Goal: Transaction & Acquisition: Purchase product/service

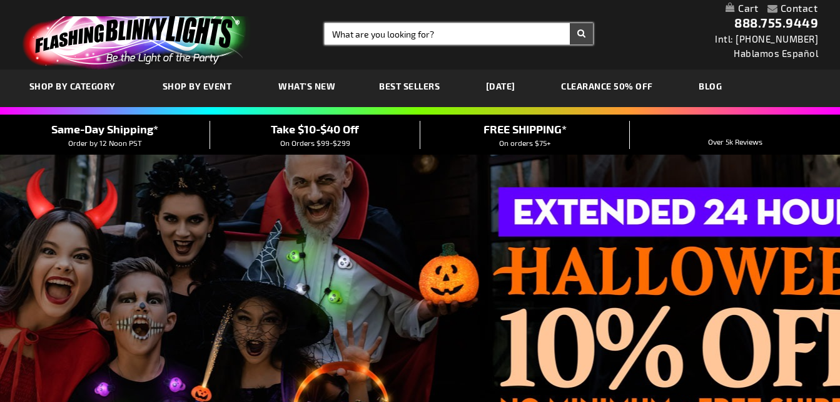
click at [363, 33] on input "Search" at bounding box center [459, 33] width 268 height 21
type input "red paws"
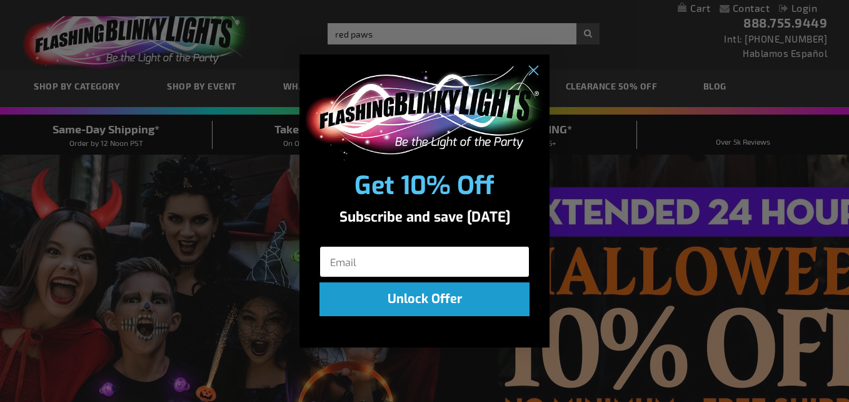
click at [349, 254] on input "Email" at bounding box center [425, 261] width 210 height 31
type input "[EMAIL_ADDRESS][DOMAIN_NAME]"
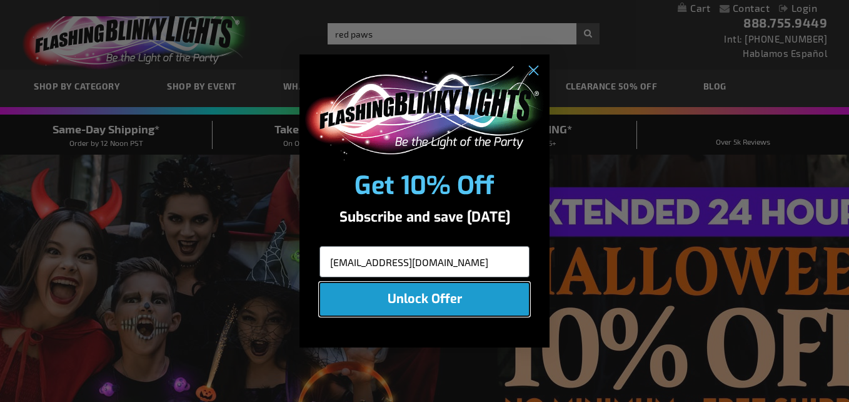
click at [414, 302] on button "Unlock Offer" at bounding box center [425, 299] width 210 height 34
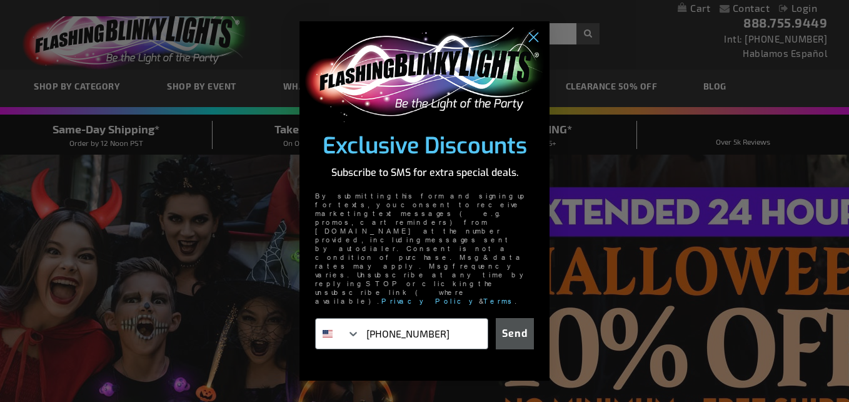
type input "859-816-9588"
click at [520, 318] on button "Send" at bounding box center [515, 333] width 38 height 31
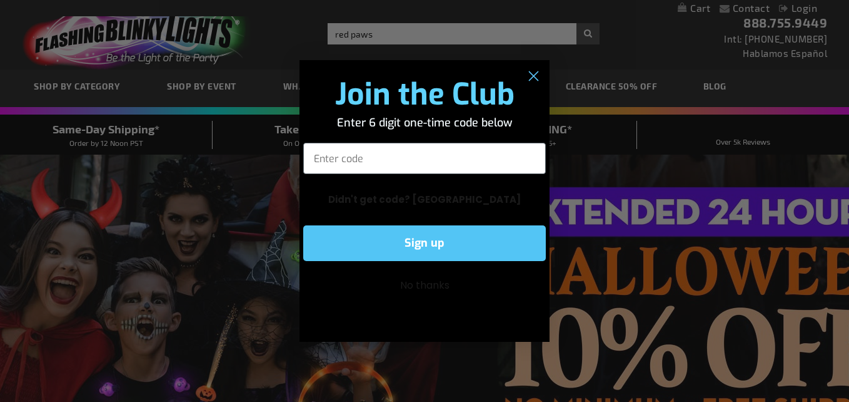
click at [520, 303] on div "No thanks" at bounding box center [425, 285] width 250 height 36
click at [407, 160] on input "Enter code" at bounding box center [424, 158] width 243 height 31
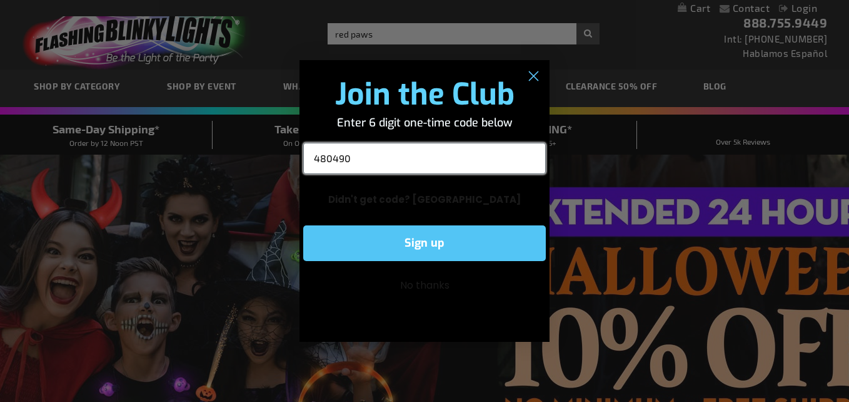
type input "480490"
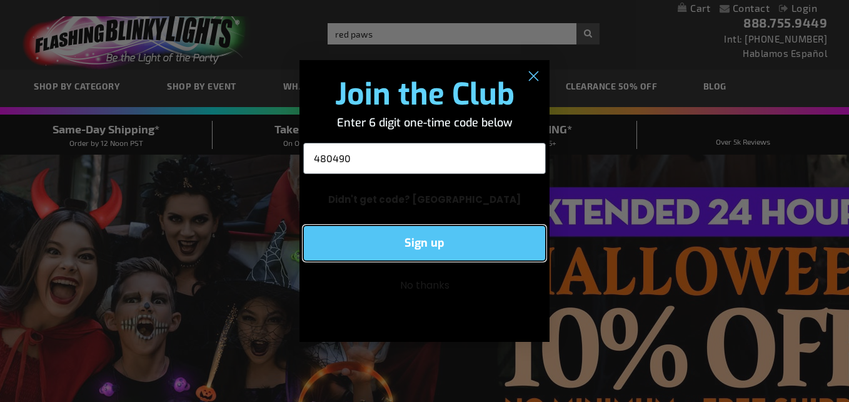
click at [438, 232] on button "Sign up" at bounding box center [424, 243] width 243 height 36
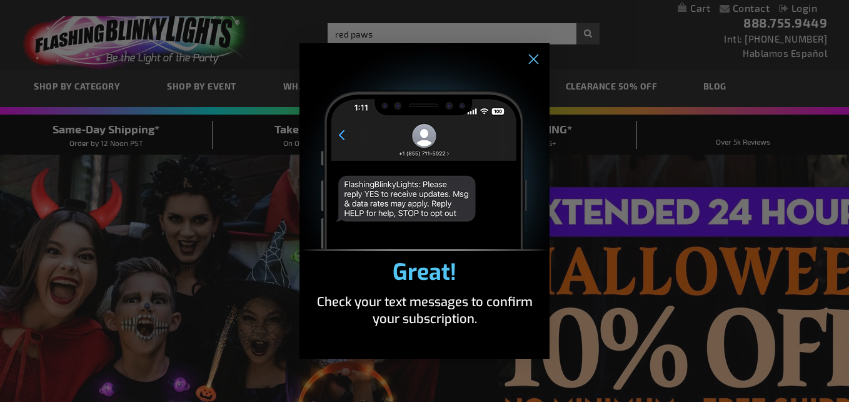
click at [438, 232] on img "POPUP Form" at bounding box center [425, 147] width 250 height 208
click at [537, 58] on circle "Close dialog" at bounding box center [533, 59] width 21 height 21
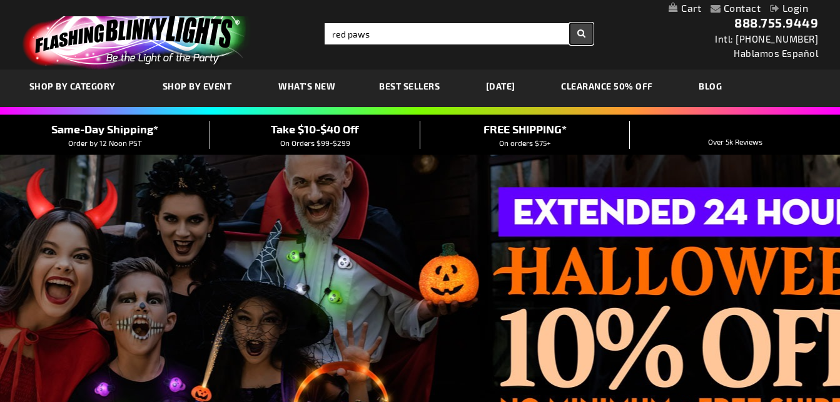
click at [578, 34] on button "Search" at bounding box center [581, 33] width 23 height 21
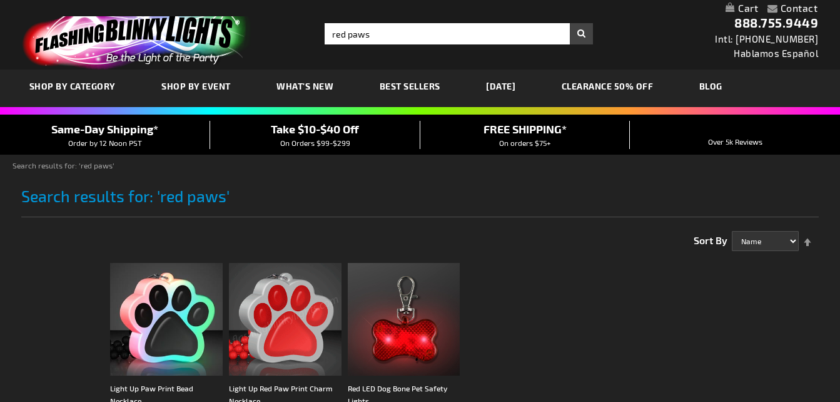
drag, startPoint x: 0, startPoint y: 0, endPoint x: 293, endPoint y: 333, distance: 443.7
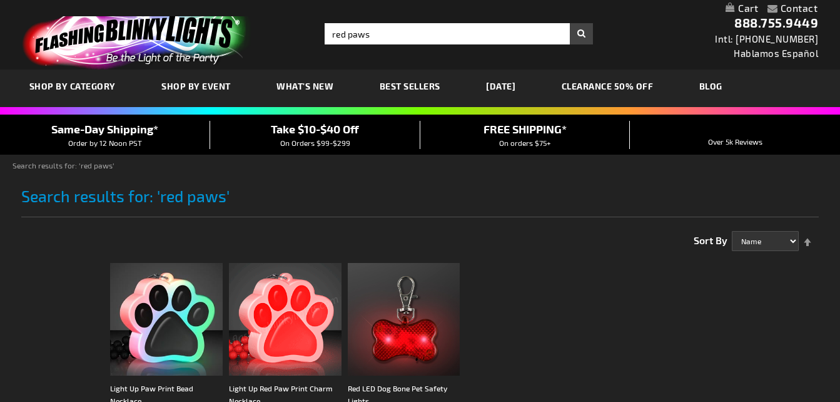
click at [293, 333] on img at bounding box center [285, 319] width 113 height 113
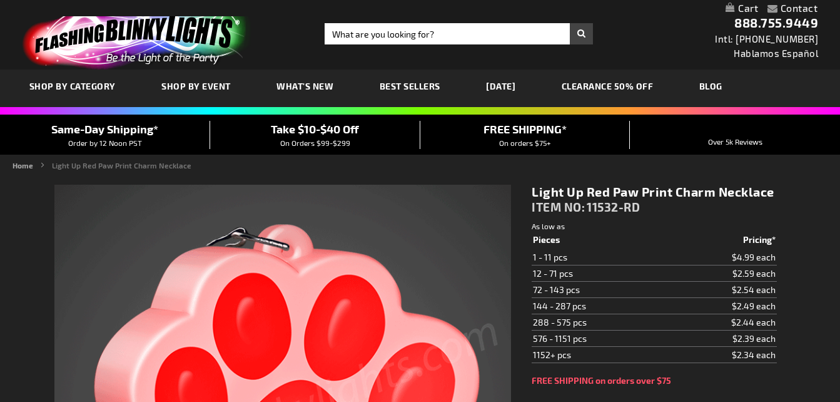
type input "5641"
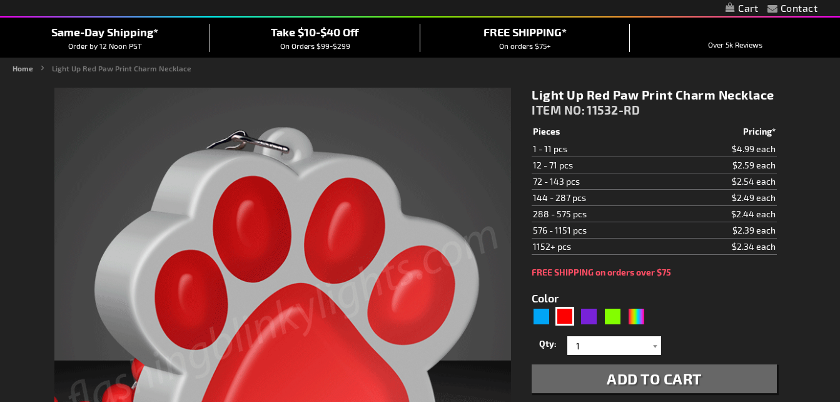
scroll to position [255, 0]
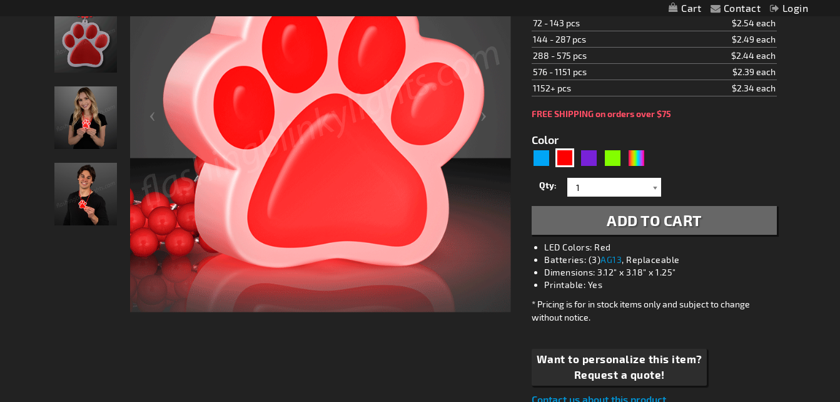
click at [656, 187] on div at bounding box center [655, 187] width 13 height 19
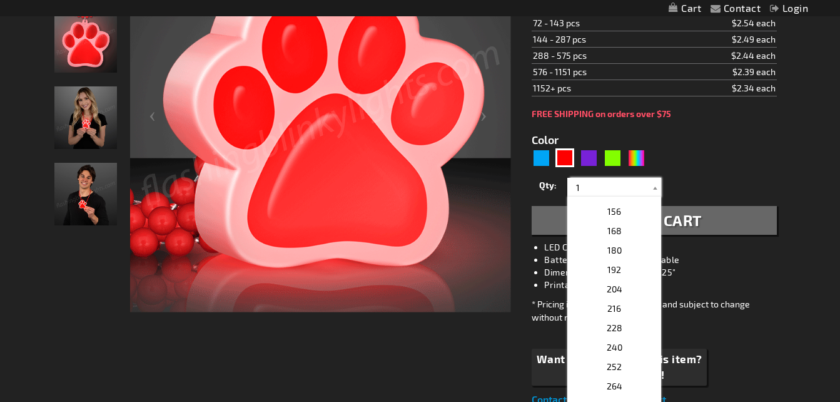
scroll to position [415, 0]
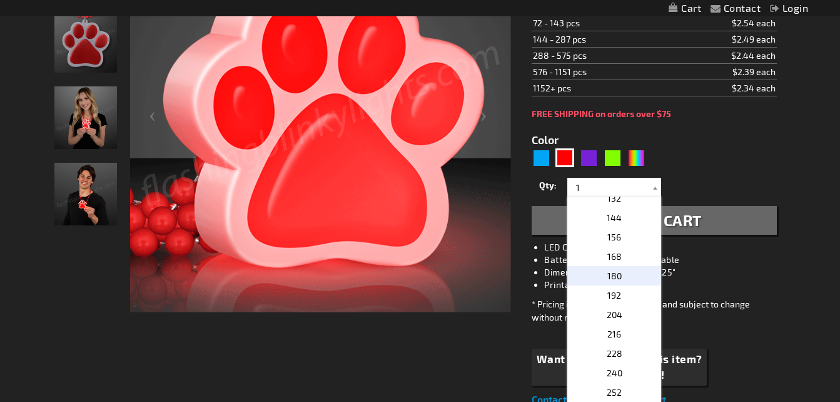
click at [617, 273] on p "180" at bounding box center [614, 275] width 94 height 19
type input "180"
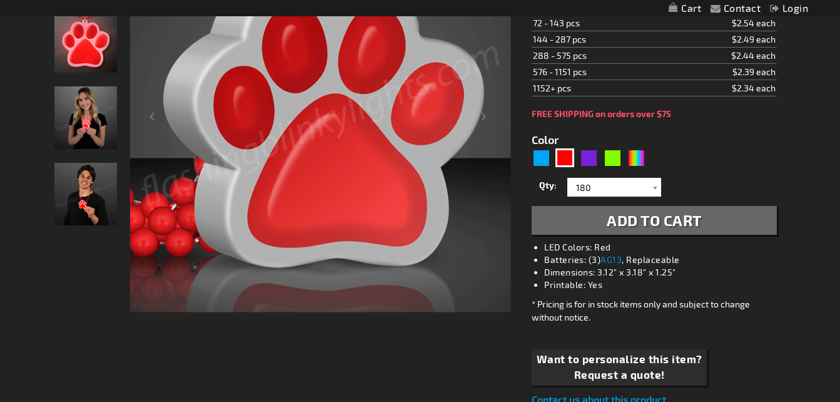
click at [662, 220] on span "Add to Cart" at bounding box center [654, 220] width 95 height 18
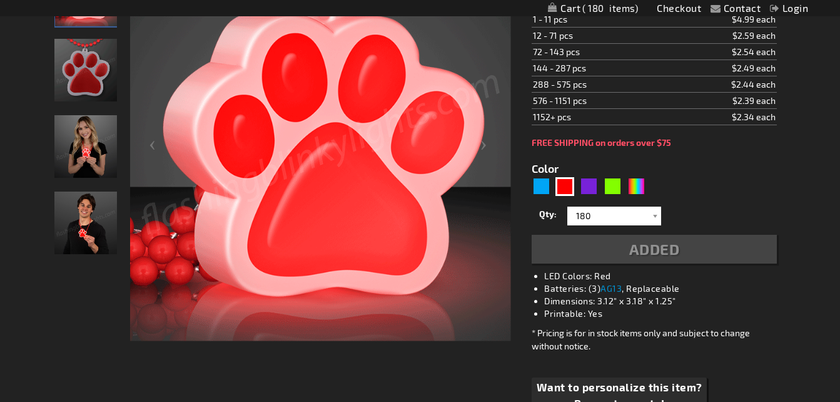
scroll to position [284, 0]
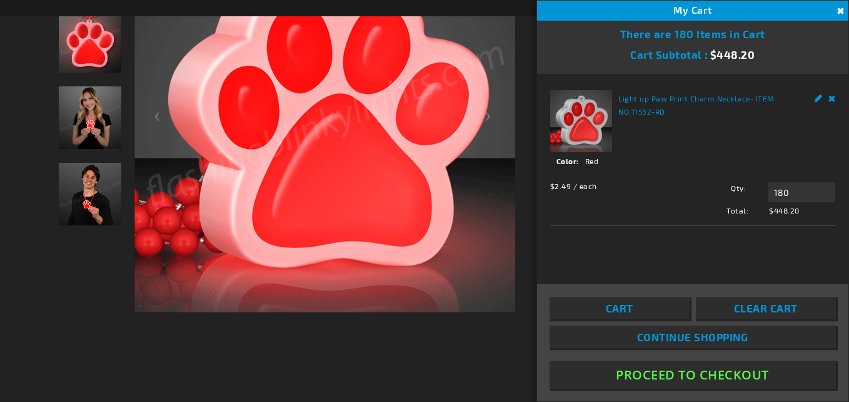
click at [663, 375] on button "Proceed To Checkout" at bounding box center [693, 374] width 286 height 28
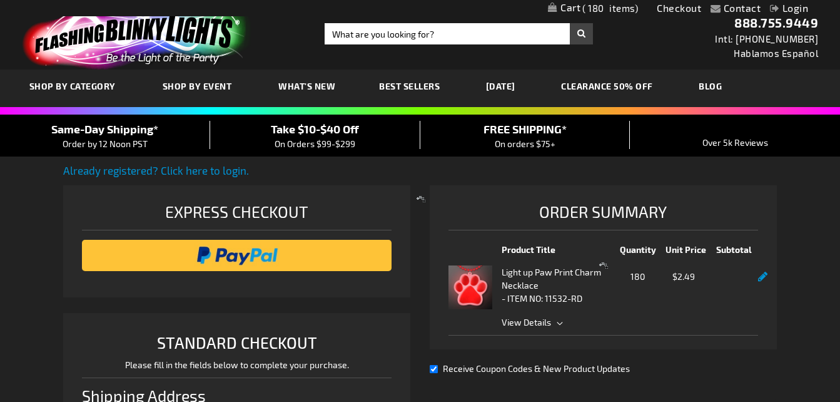
select select "US"
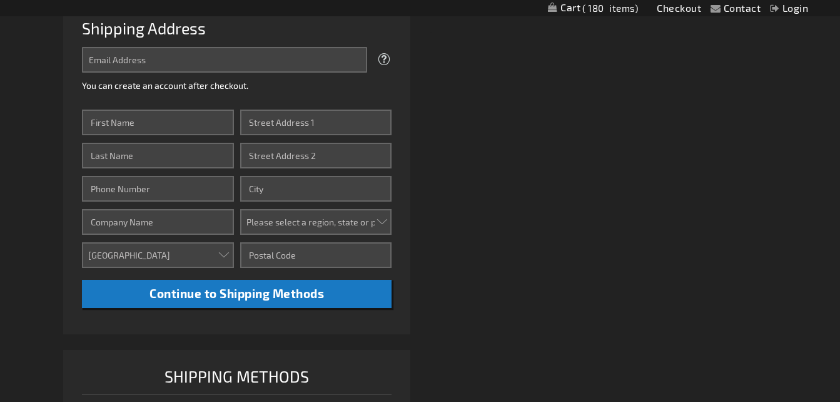
scroll to position [326, 0]
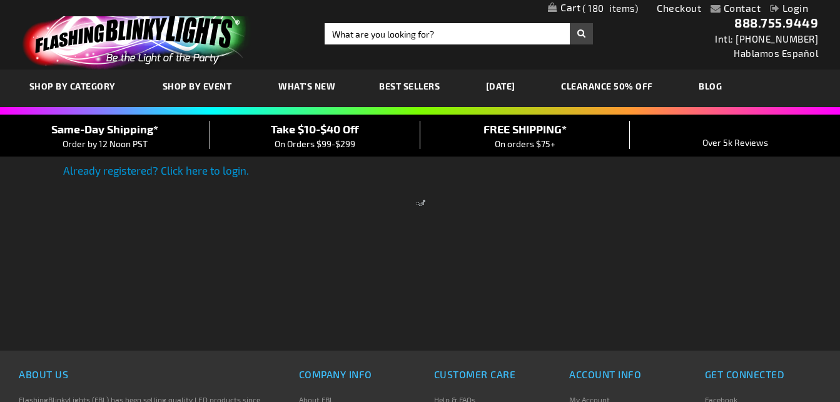
scroll to position [252, 0]
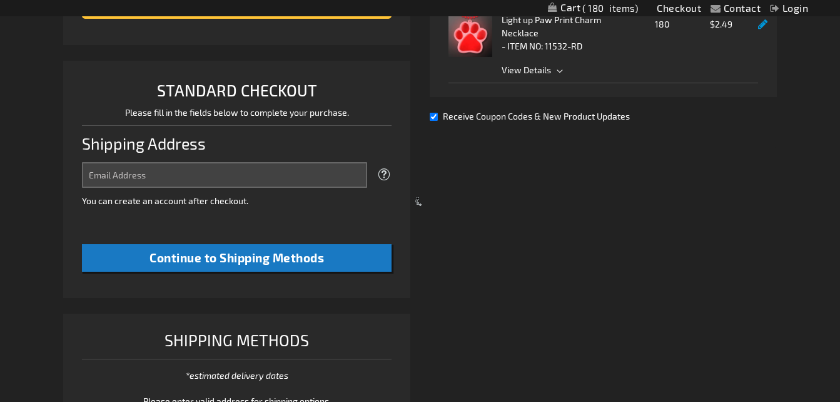
select select "US"
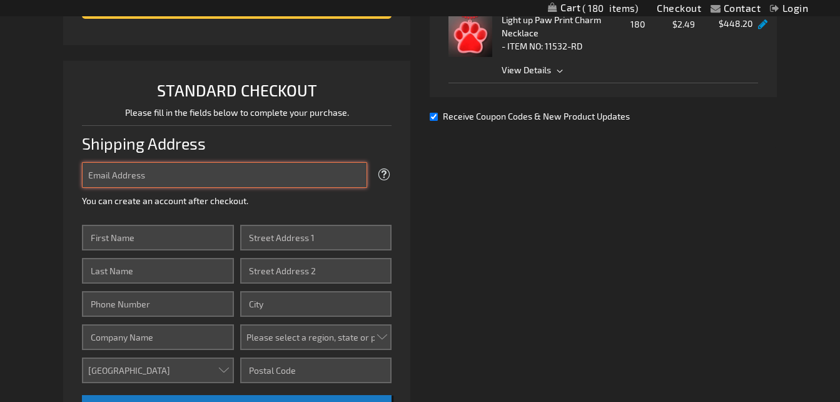
click at [323, 179] on input "Email Address" at bounding box center [225, 175] width 286 height 26
type input "[EMAIL_ADDRESS][DOMAIN_NAME]"
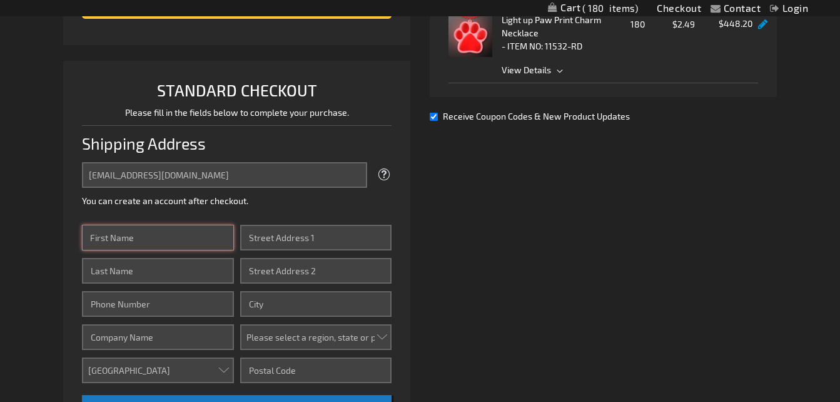
click at [203, 231] on input "First Name" at bounding box center [158, 238] width 152 height 26
type input "[PERSON_NAME]"
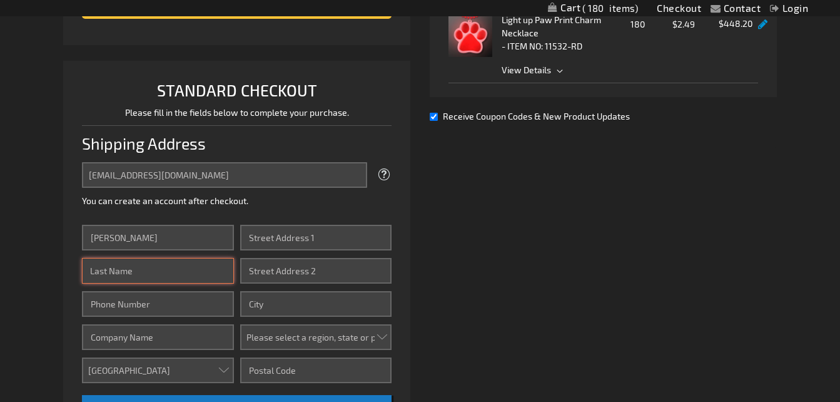
type input "REED"
type input "8598169588"
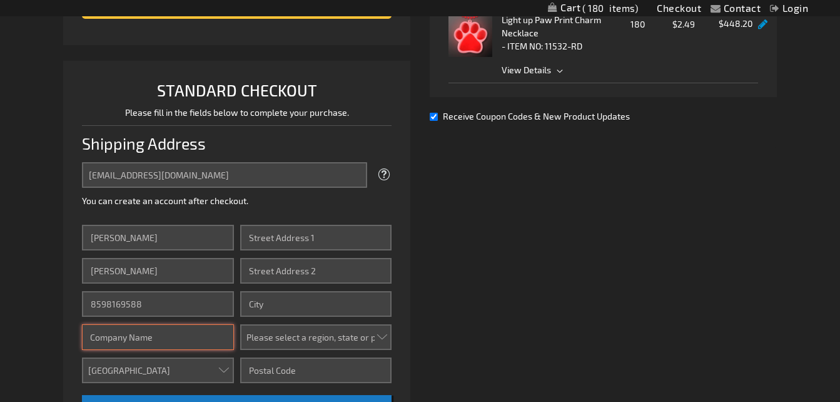
type input "1180006639234"
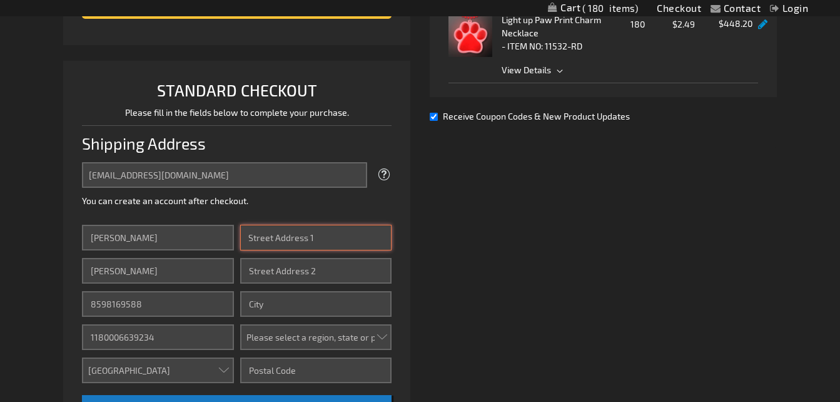
type input "10439 ANTIETAM RIDGE INDEPENDENCE, KY 41051"
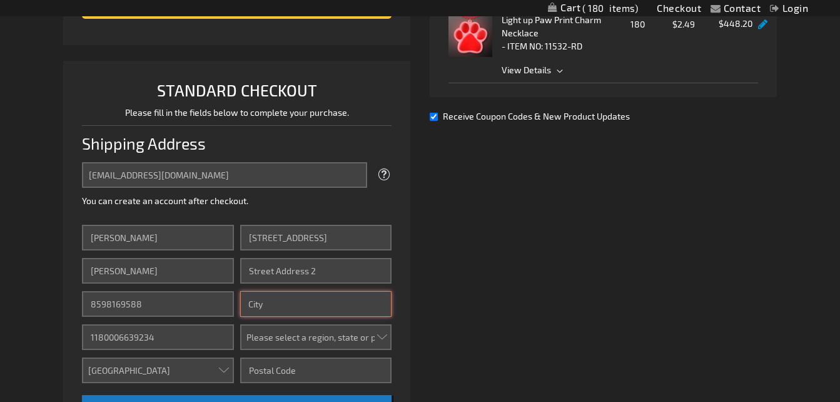
type input "INDEPENDENCE"
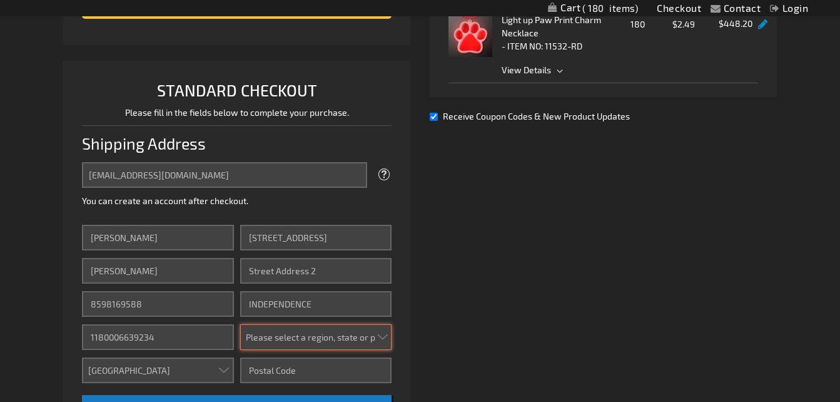
select select "27"
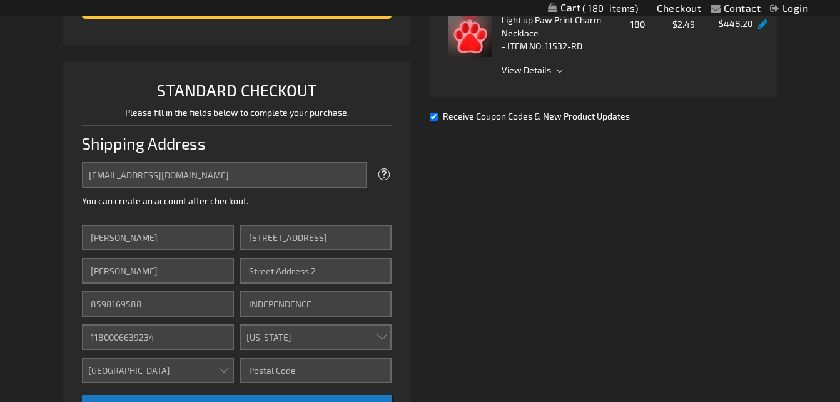
type input "41051"
click at [135, 125] on div "Shipping Address" at bounding box center [237, 143] width 310 height 37
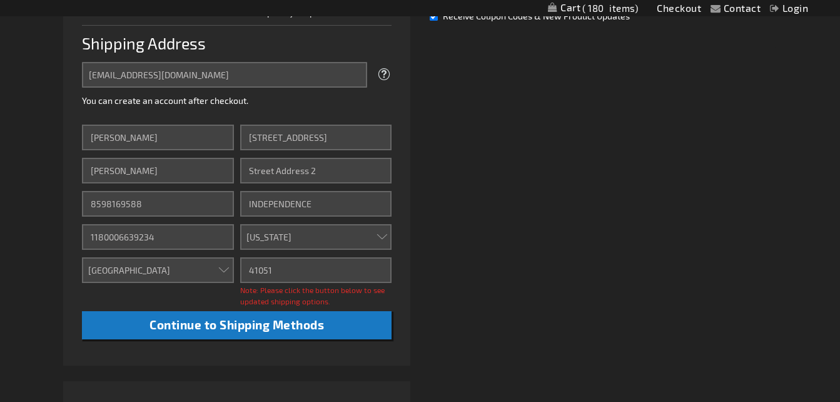
scroll to position [372, 0]
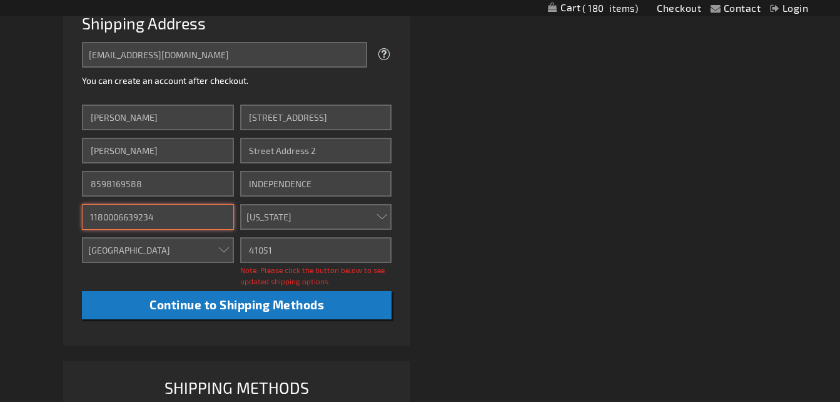
click at [174, 213] on input "1180006639234" at bounding box center [158, 217] width 152 height 26
type input "1"
click at [166, 214] on input "Company" at bounding box center [158, 217] width 152 height 26
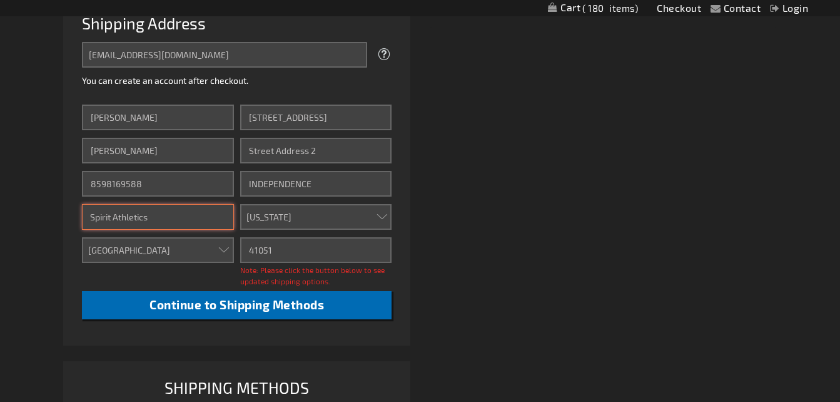
type input "Spirit Athletics"
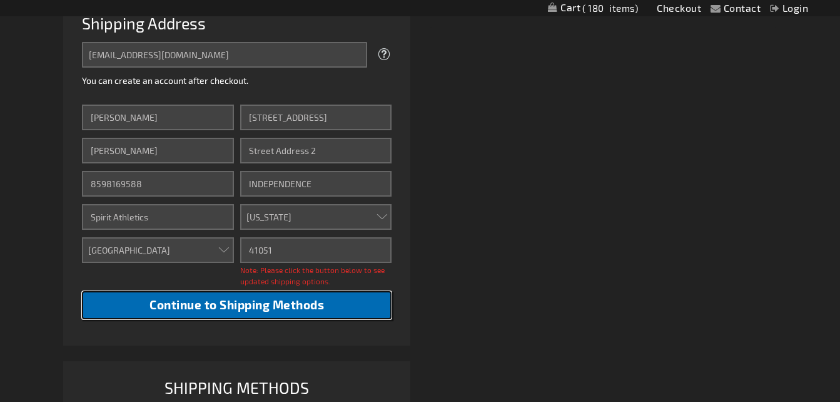
click at [230, 301] on span "Continue to Shipping Methods" at bounding box center [237, 304] width 175 height 14
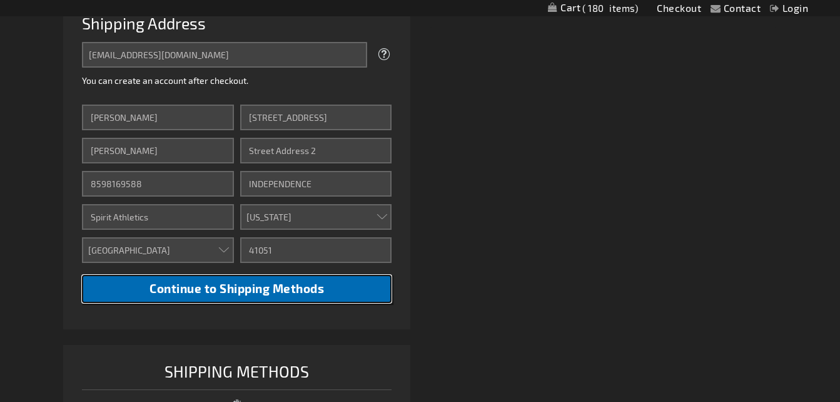
click at [241, 287] on span "Continue to Shipping Methods" at bounding box center [237, 288] width 175 height 14
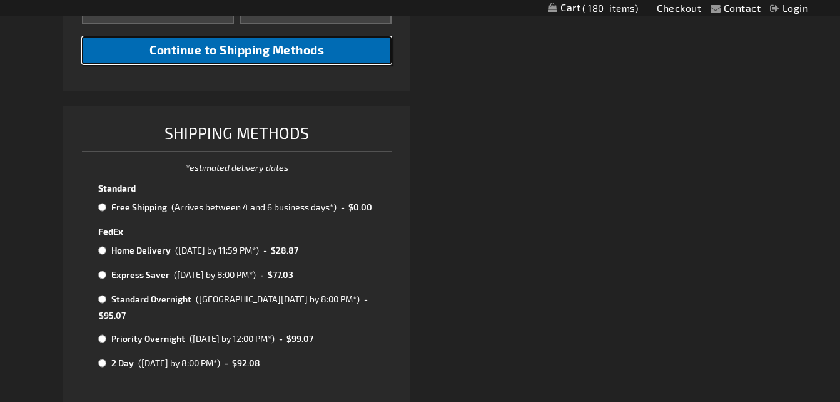
scroll to position [613, 0]
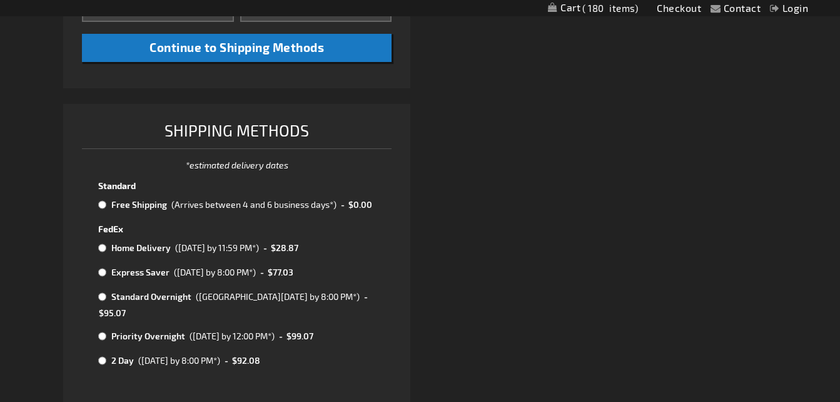
click at [101, 203] on input "radio" at bounding box center [102, 205] width 8 height 10
radio input "true"
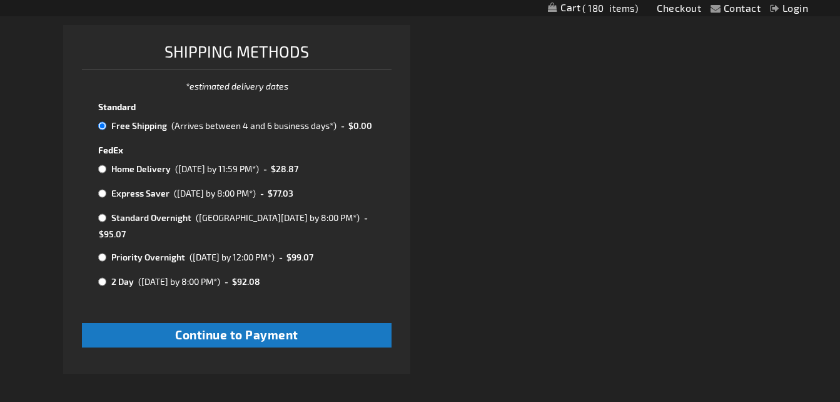
scroll to position [704, 0]
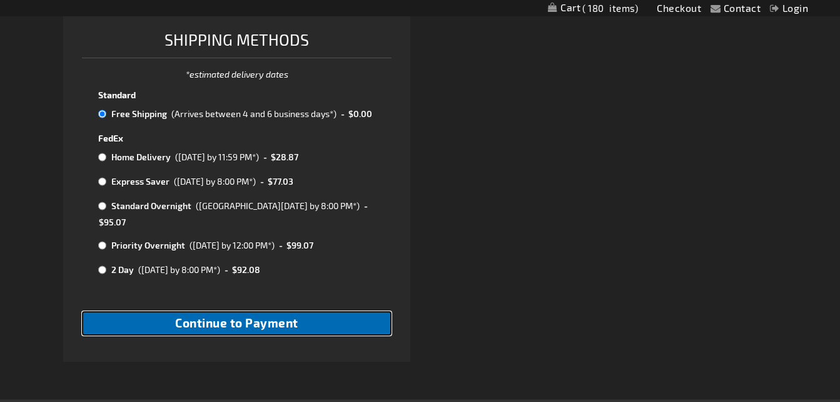
click at [279, 315] on span "Continue to Payment" at bounding box center [236, 322] width 123 height 14
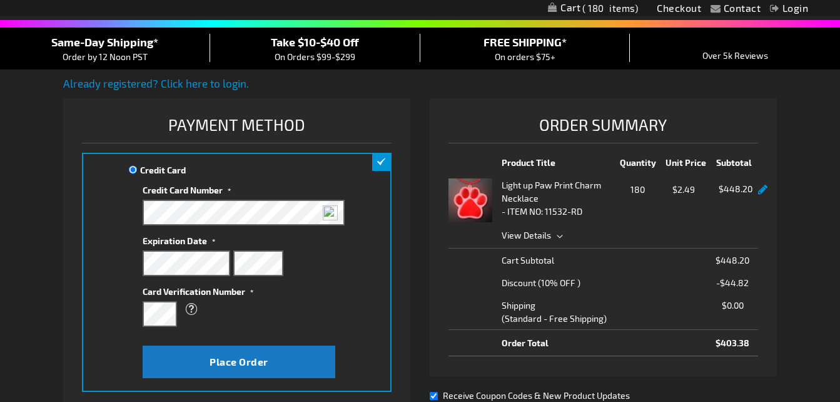
scroll to position [98, 0]
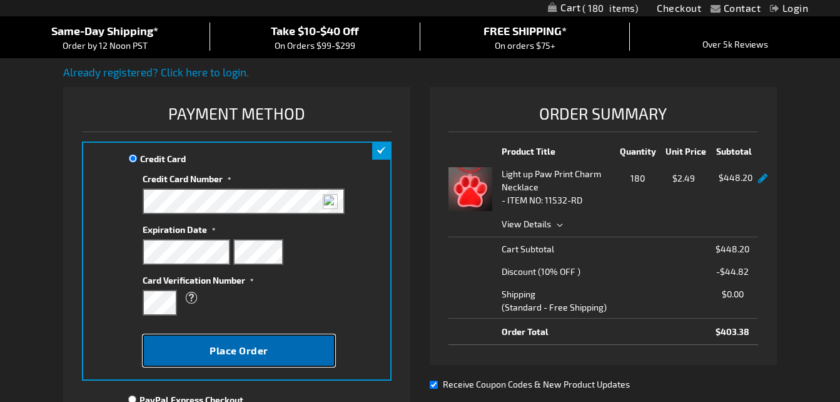
click at [228, 350] on span "Place Order" at bounding box center [239, 350] width 59 height 12
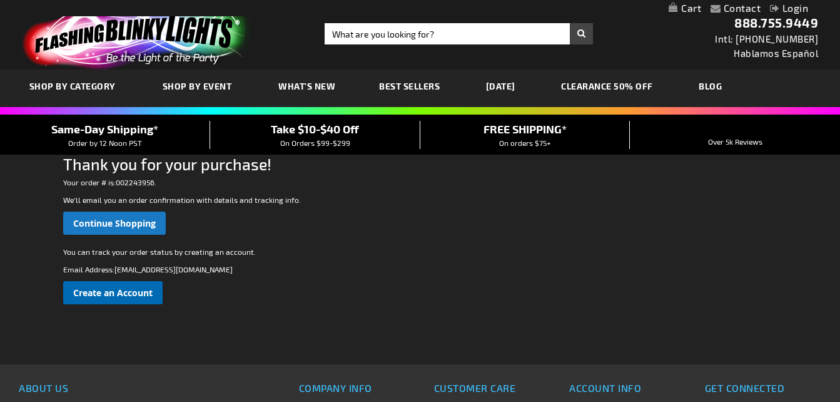
click at [132, 298] on link "Create an Account" at bounding box center [112, 292] width 99 height 23
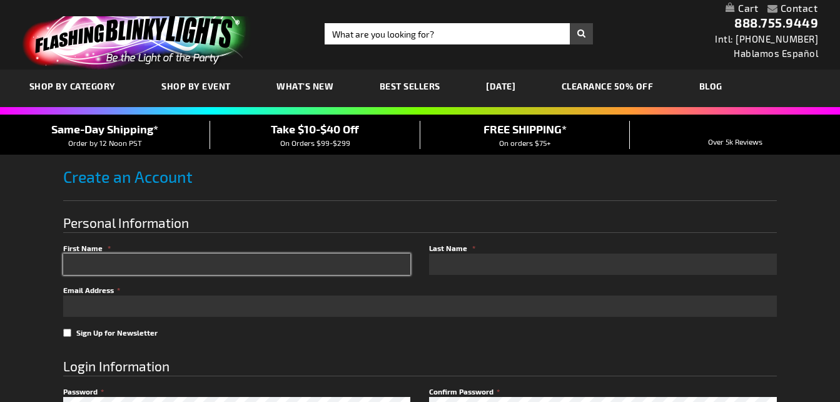
click at [153, 267] on input "First Name" at bounding box center [237, 263] width 348 height 21
type input "[PERSON_NAME]"
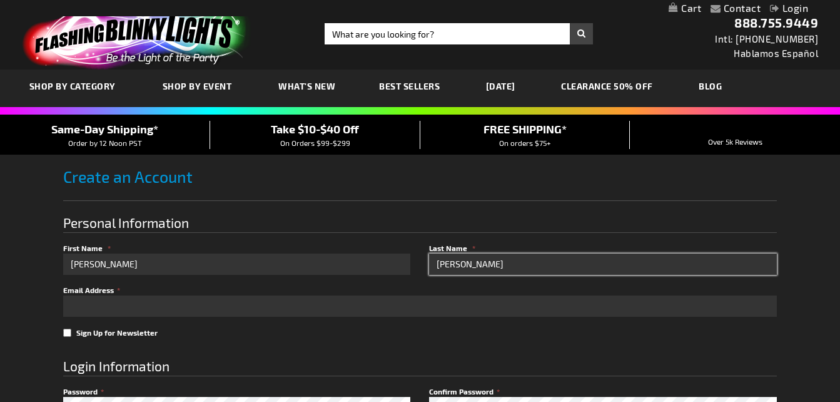
type input "Reed"
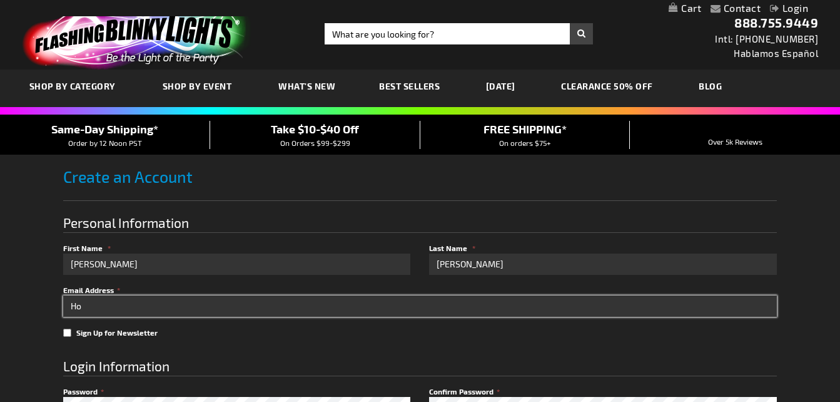
type input "[EMAIL_ADDRESS][DOMAIN_NAME]"
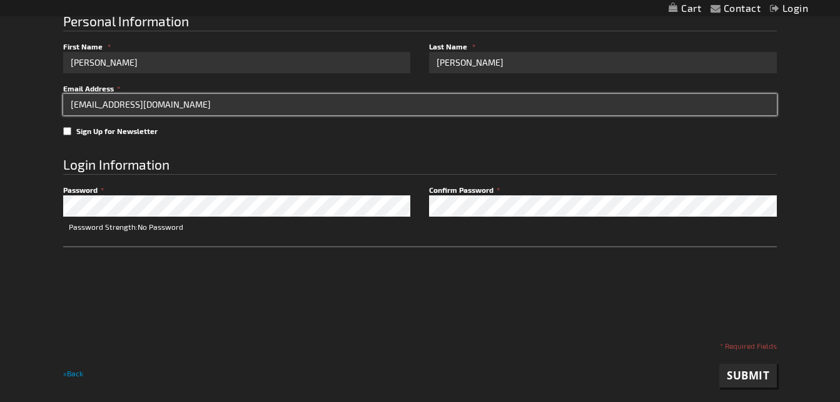
scroll to position [205, 0]
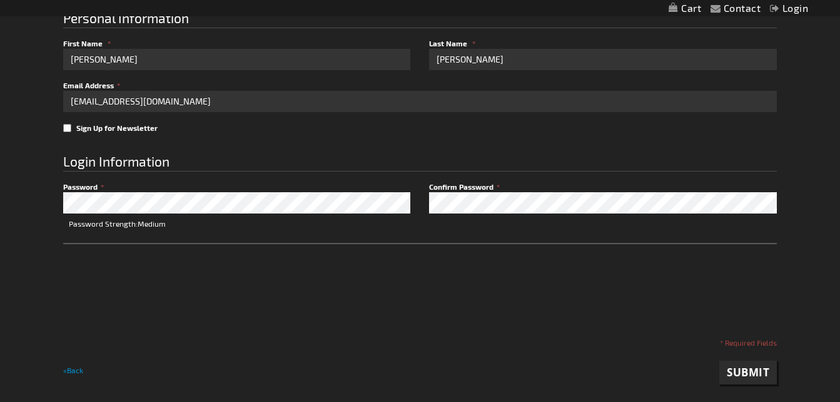
checkbox input "true"
click at [754, 374] on span "Submit" at bounding box center [748, 372] width 43 height 14
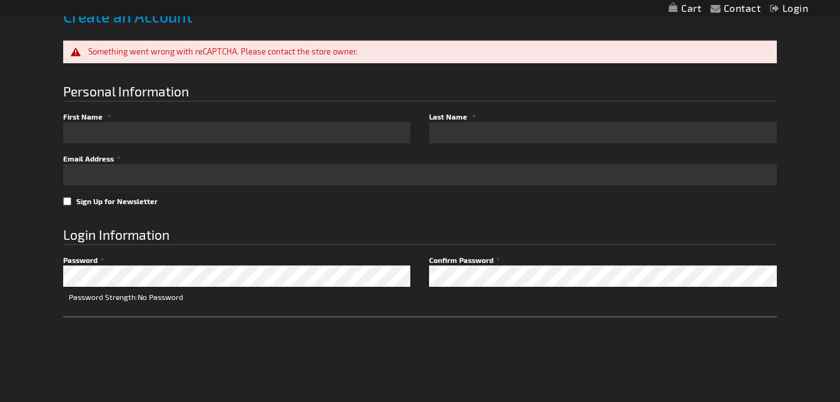
scroll to position [200, 0]
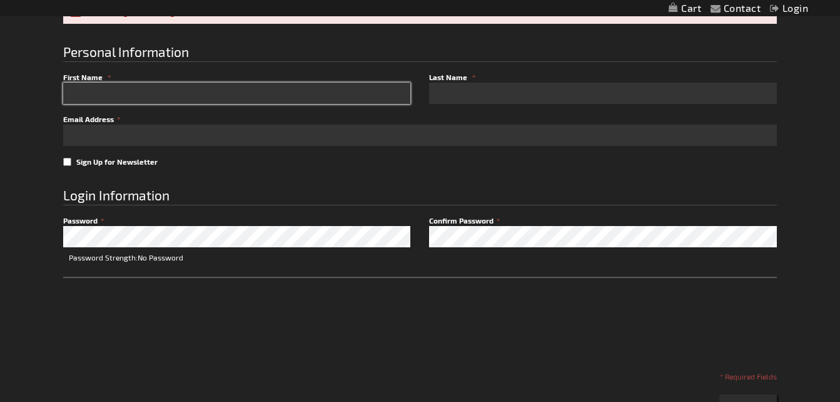
click at [313, 93] on input "First Name" at bounding box center [237, 93] width 348 height 21
type input "[PERSON_NAME]"
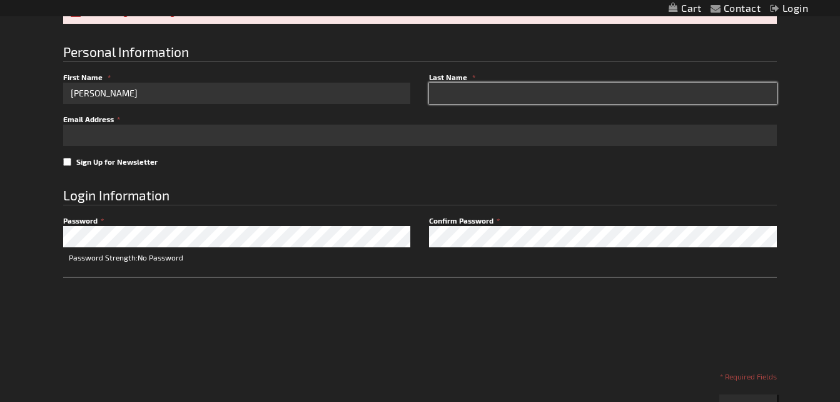
type input "[PERSON_NAME]"
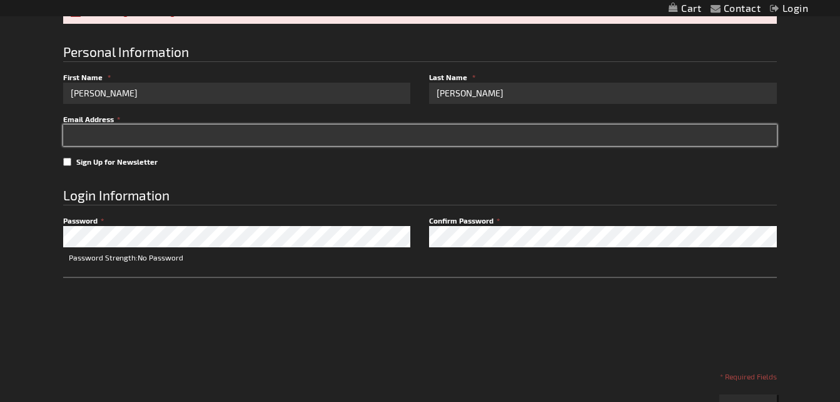
type input "[EMAIL_ADDRESS][DOMAIN_NAME]"
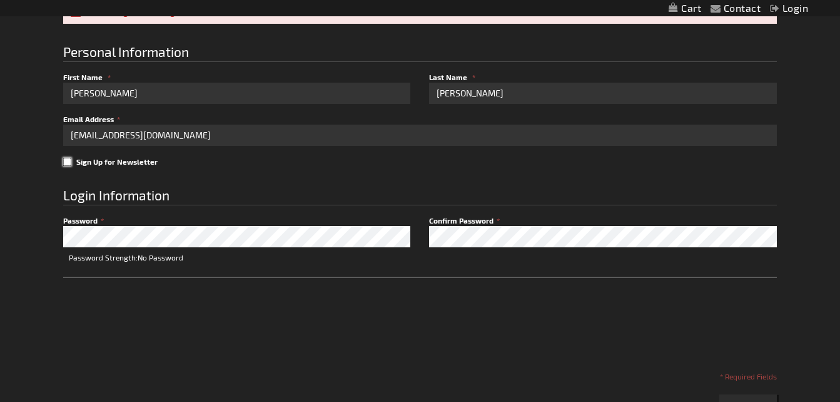
click at [67, 160] on input "Sign Up for Newsletter" at bounding box center [67, 162] width 8 height 8
checkbox input "true"
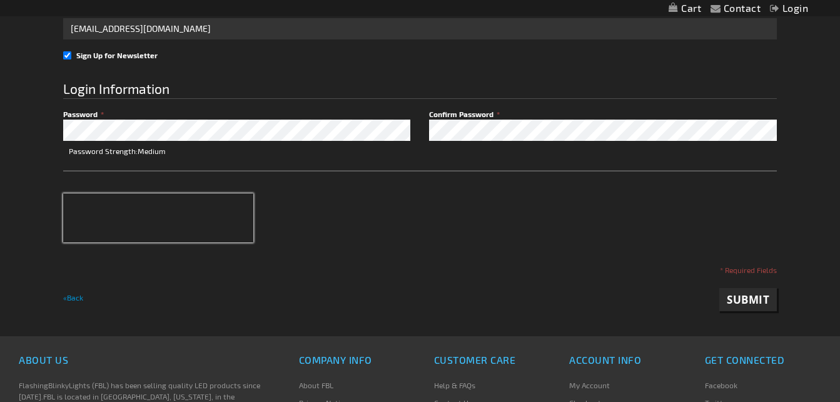
scroll to position [308, 0]
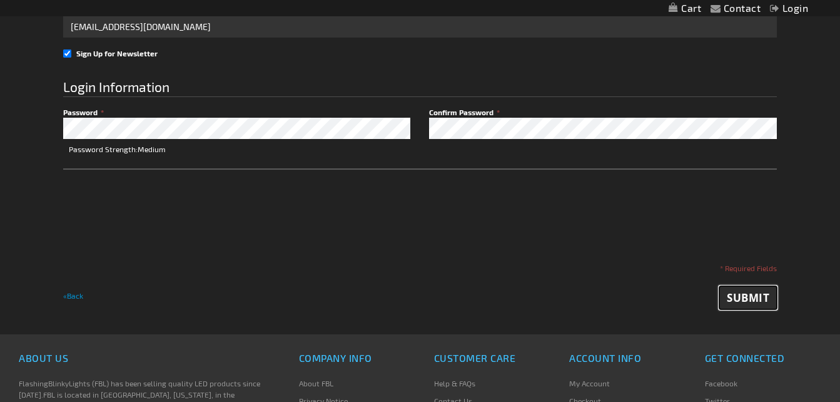
click at [754, 298] on span "Submit" at bounding box center [748, 297] width 43 height 14
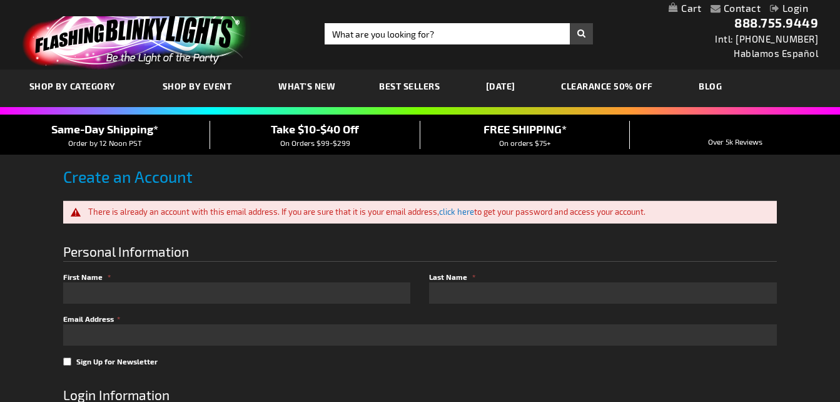
click at [793, 9] on link "Login" at bounding box center [789, 8] width 38 height 12
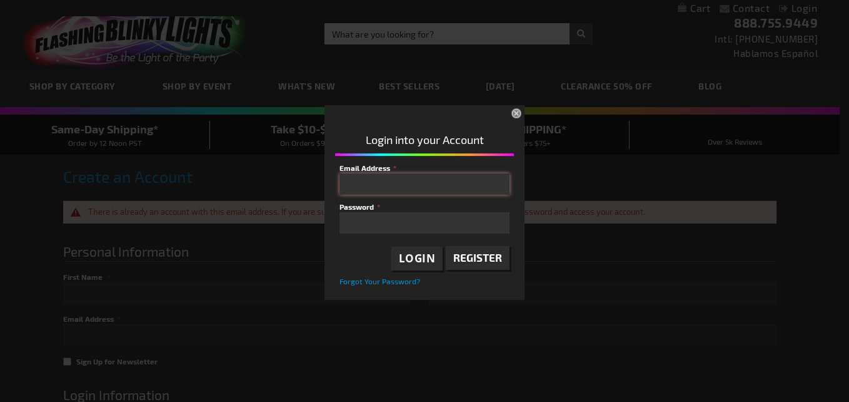
click at [461, 181] on input "Email Address" at bounding box center [425, 183] width 170 height 21
type input "[EMAIL_ADDRESS][DOMAIN_NAME]"
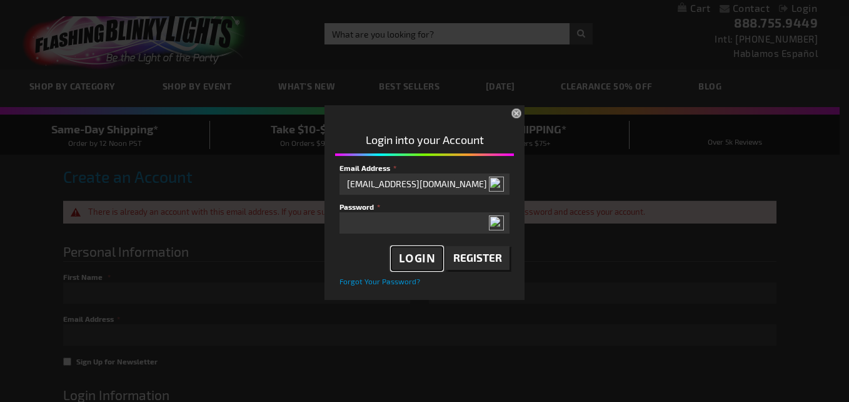
click at [422, 254] on span "Login" at bounding box center [417, 258] width 37 height 14
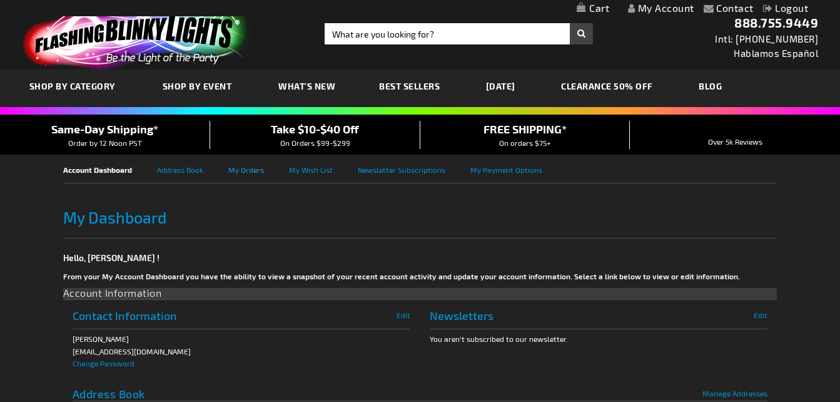
click at [248, 175] on link "My Orders" at bounding box center [258, 169] width 61 height 28
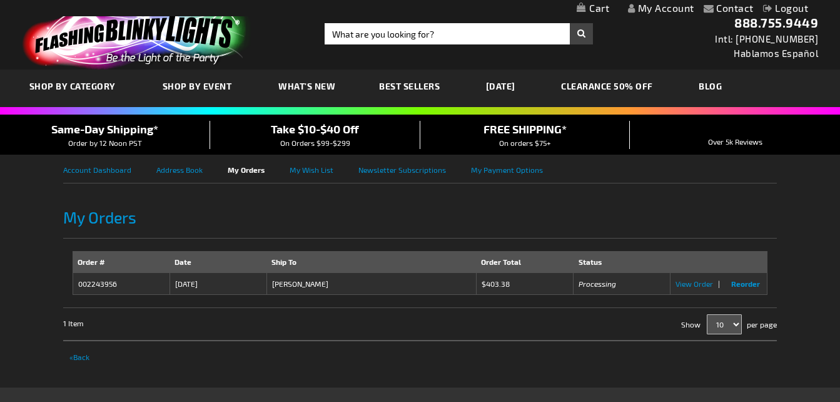
click at [515, 88] on link "[DATE]" at bounding box center [501, 86] width 48 height 42
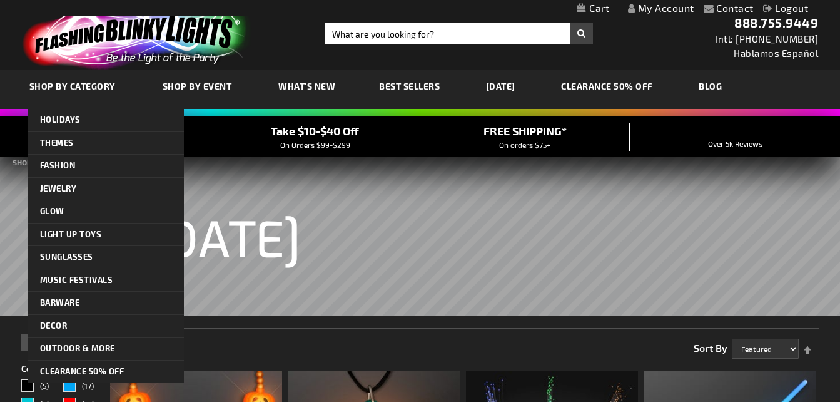
click at [103, 86] on span "SHOP BY CATEGORY" at bounding box center [72, 86] width 86 height 11
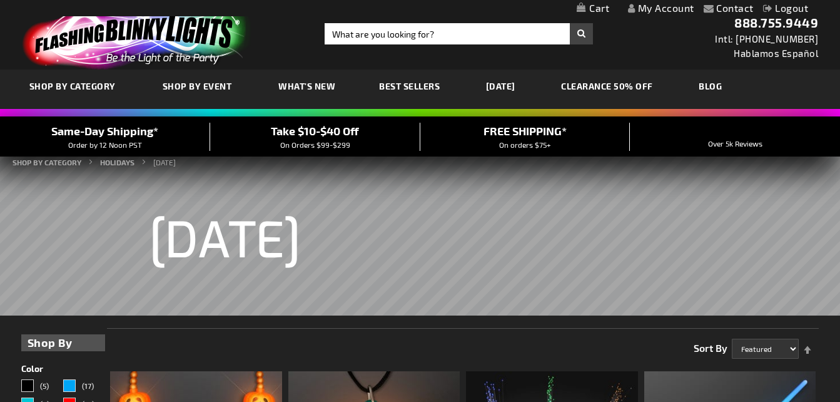
click at [612, 91] on link "CLEARANCE 50% OFF" at bounding box center [607, 86] width 111 height 42
click at [605, 86] on link "CLEARANCE 50% OFF" at bounding box center [607, 86] width 111 height 42
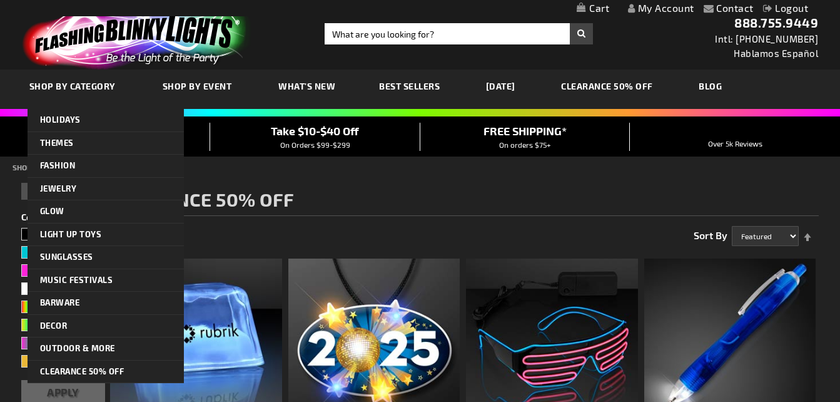
click at [101, 83] on span "SHOP BY CATEGORY" at bounding box center [72, 86] width 86 height 11
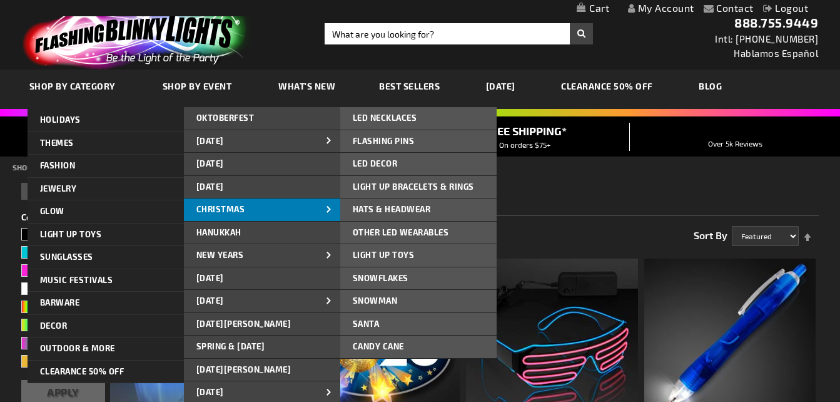
click at [256, 209] on link "CHRISTMAS" at bounding box center [262, 209] width 156 height 23
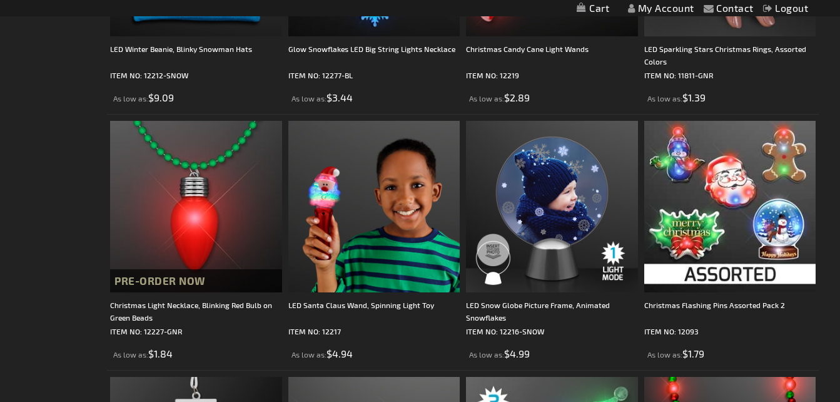
scroll to position [3123, 0]
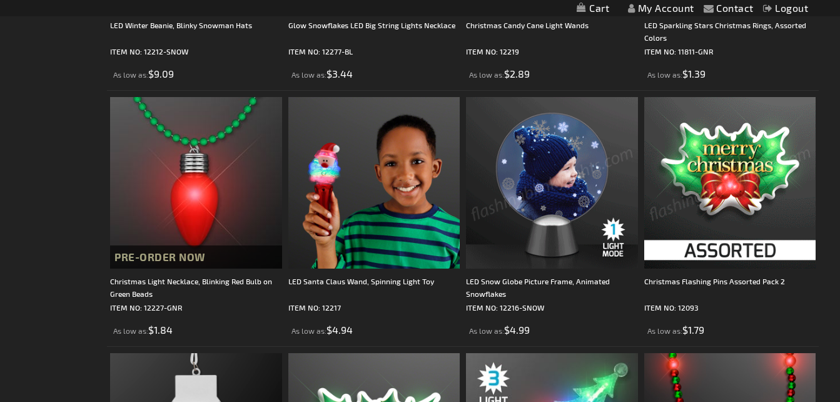
click at [558, 217] on img at bounding box center [552, 183] width 172 height 172
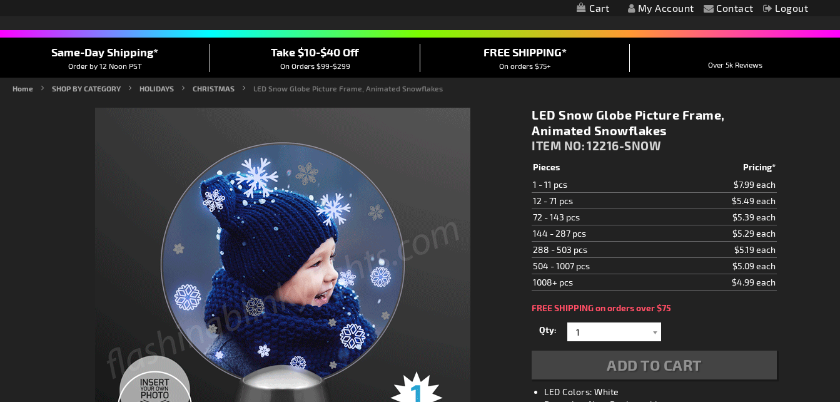
scroll to position [193, 0]
